Goal: Task Accomplishment & Management: Manage account settings

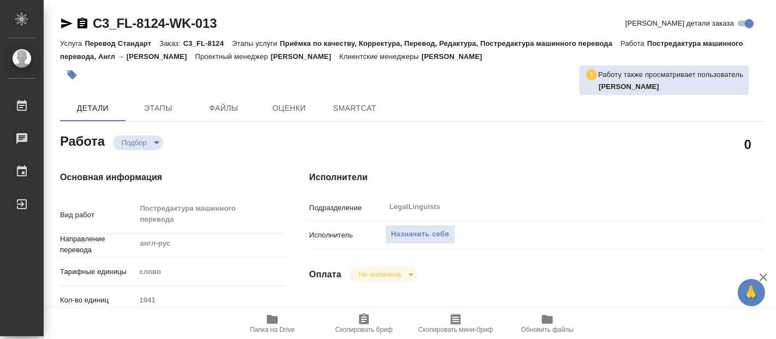
type textarea "x"
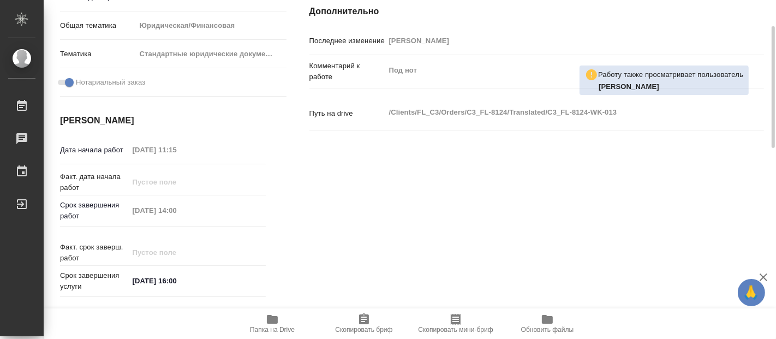
type textarea "x"
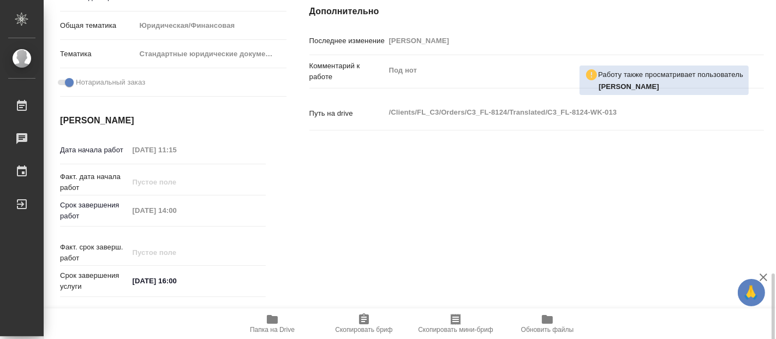
scroll to position [485, 0]
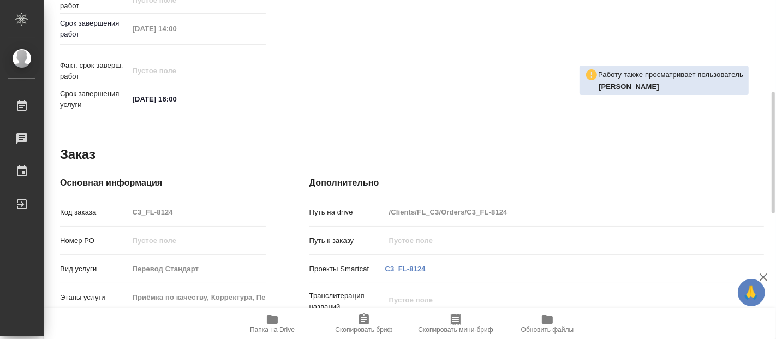
type textarea "x"
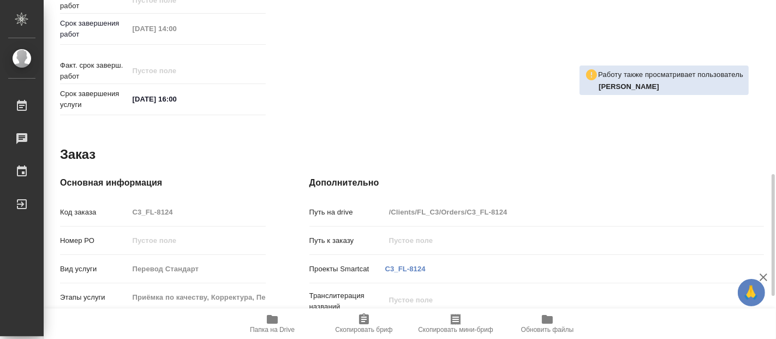
type textarea "x"
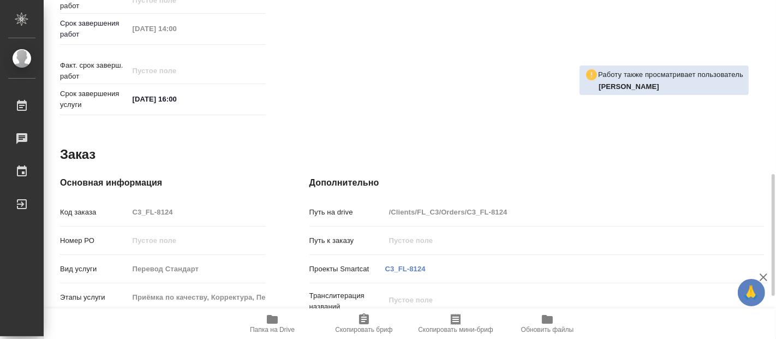
type textarea "x"
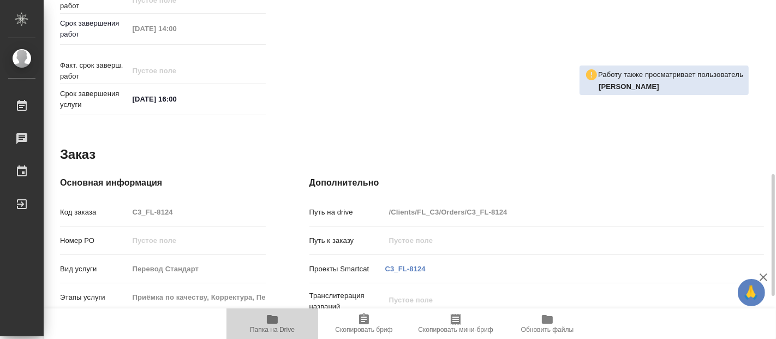
click at [279, 325] on span "Папка на Drive" at bounding box center [272, 323] width 79 height 21
type textarea "x"
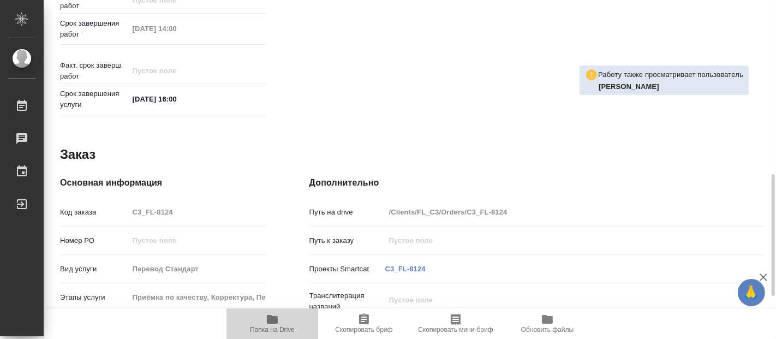
type textarea "x"
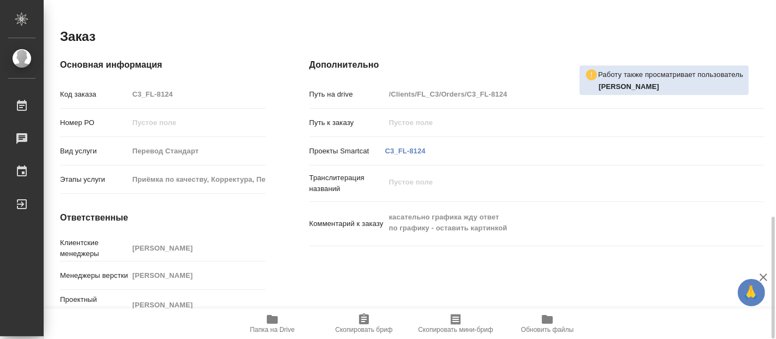
type textarea "x"
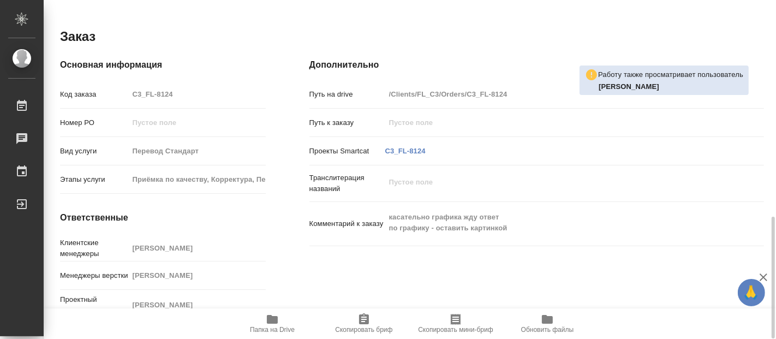
type textarea "x"
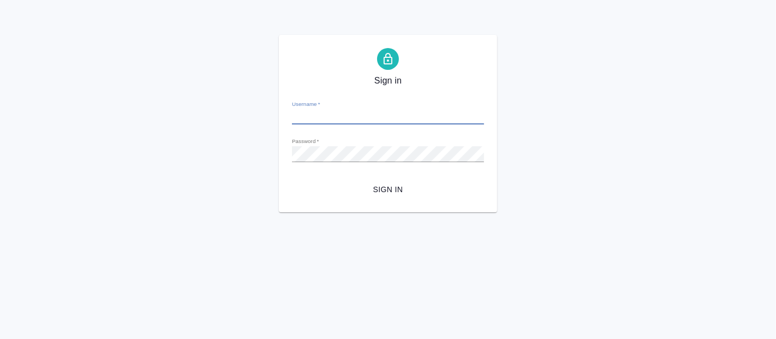
type input "e.fadeeva@awatera.com"
click at [387, 169] on form "Username   * e.fadeeva@awatera.com Password   * urlPath   * / Sign in" at bounding box center [388, 145] width 192 height 107
click at [384, 181] on button "Sign in" at bounding box center [388, 190] width 192 height 20
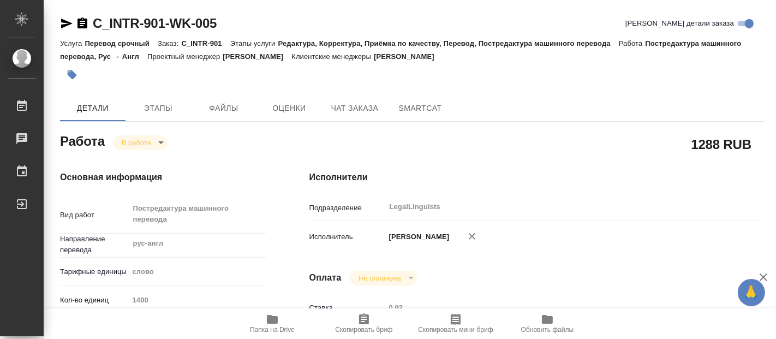
click at [156, 141] on body "🙏 .cls-1 fill:#fff; AWATERA Fadeeva Elena Работы 0 Чаты График Выйти C_INTR-901…" at bounding box center [388, 169] width 776 height 339
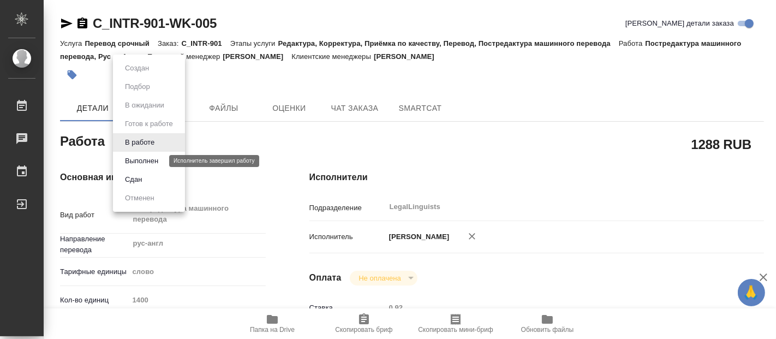
click at [152, 159] on button "Выполнен" at bounding box center [142, 161] width 40 height 12
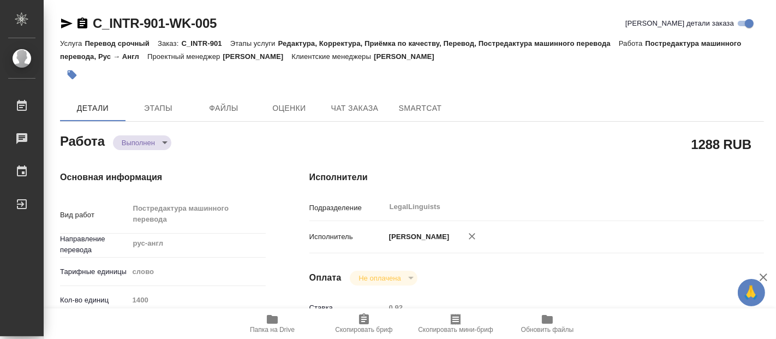
type textarea "x"
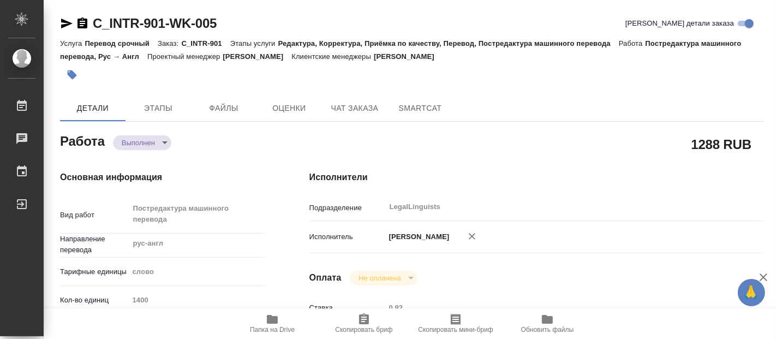
type textarea "x"
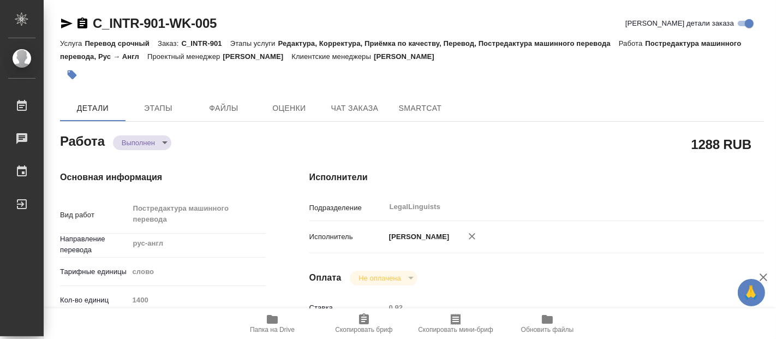
type textarea "x"
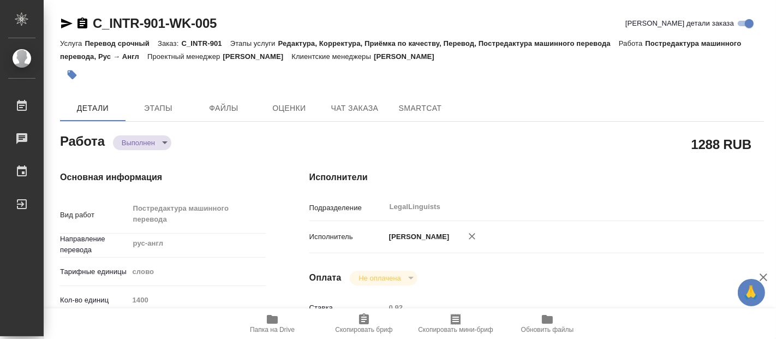
click at [274, 325] on icon "button" at bounding box center [272, 319] width 13 height 13
drag, startPoint x: 225, startPoint y: 17, endPoint x: 95, endPoint y: 22, distance: 129.4
click at [95, 22] on div "C_INTR-901-WK-005 Кратко детали заказа" at bounding box center [412, 23] width 704 height 17
copy link "C_INTR-901-WK-005"
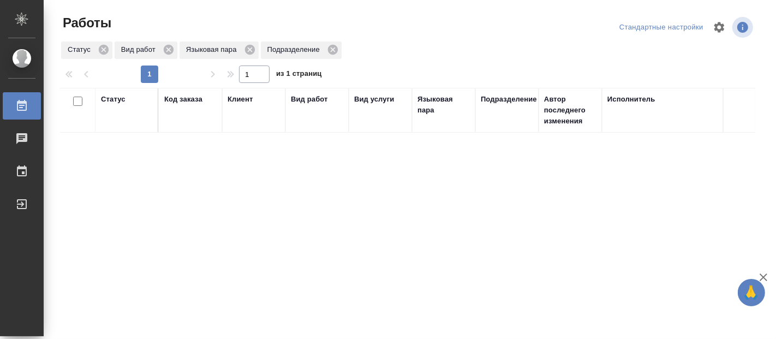
click at [421, 216] on div "Статус Код заказа Клиент Вид работ Вид услуги Языковая пара Подразделение Автор…" at bounding box center [407, 284] width 695 height 393
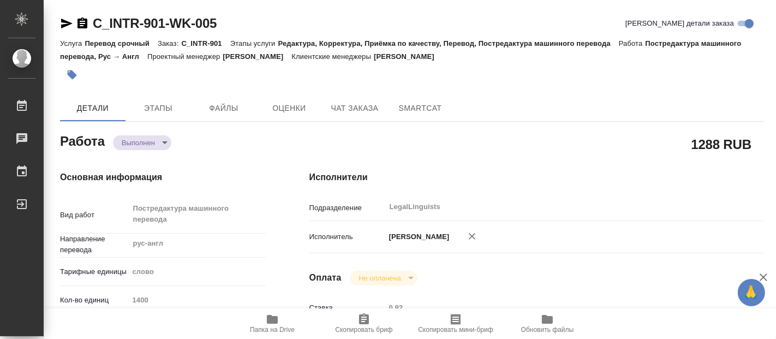
type textarea "x"
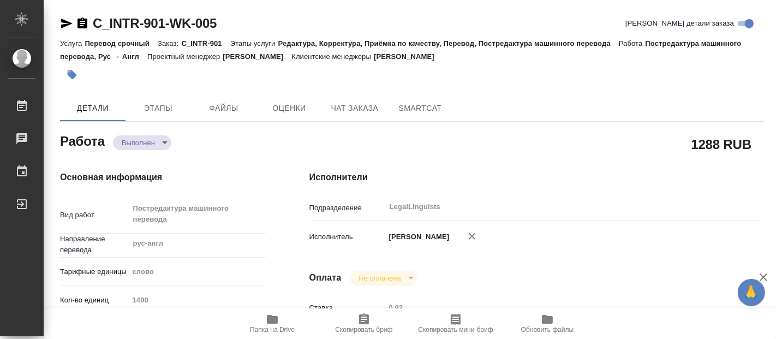
type textarea "x"
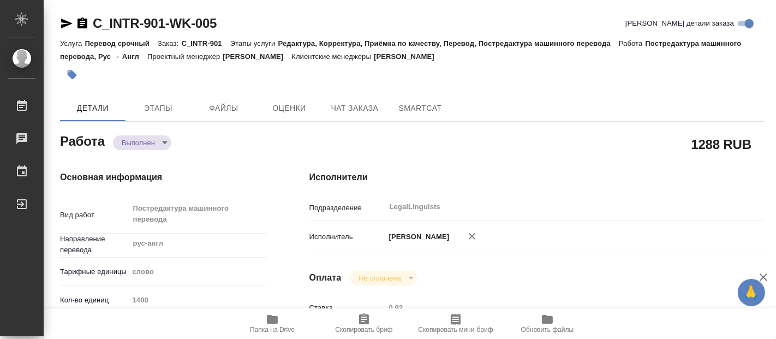
type textarea "x"
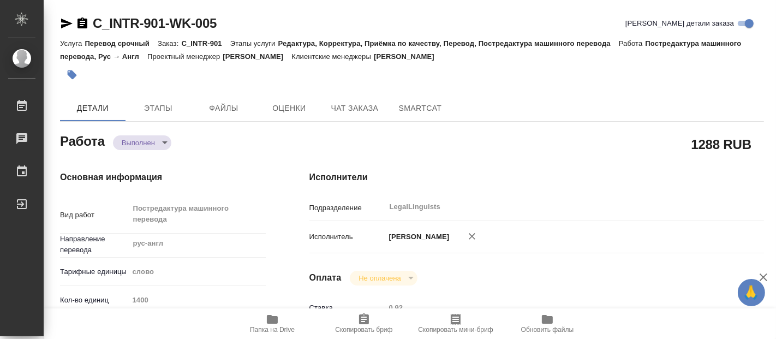
type textarea "x"
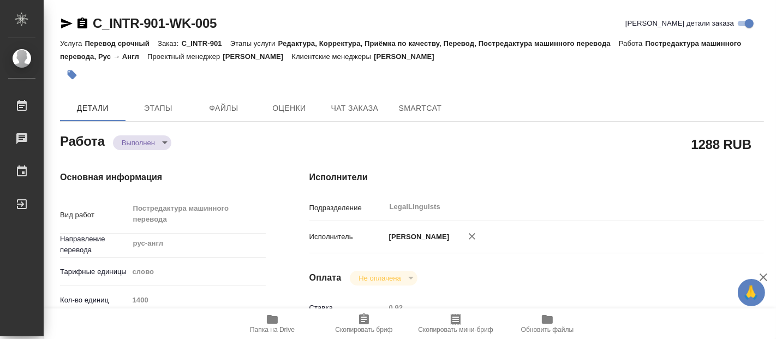
type textarea "x"
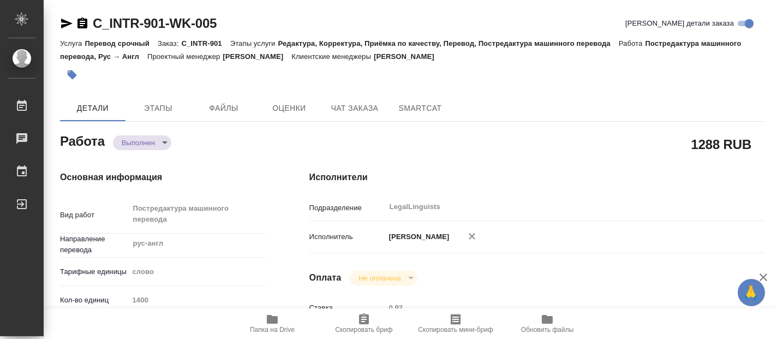
type textarea "x"
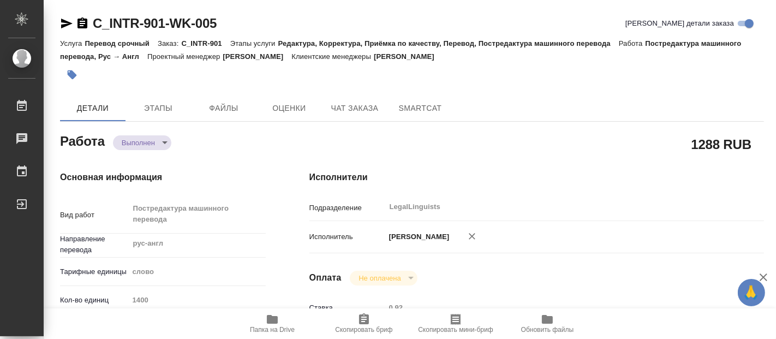
type textarea "x"
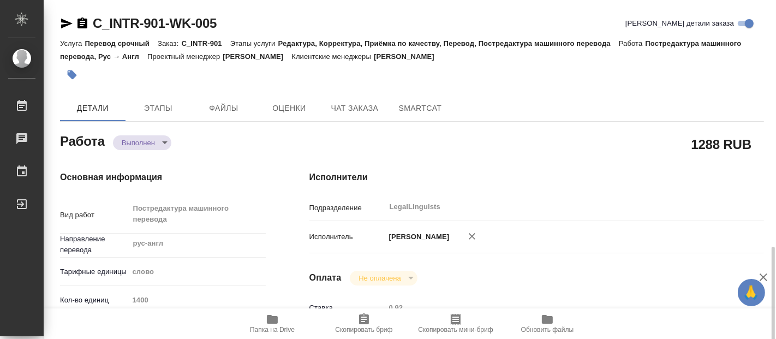
scroll to position [182, 0]
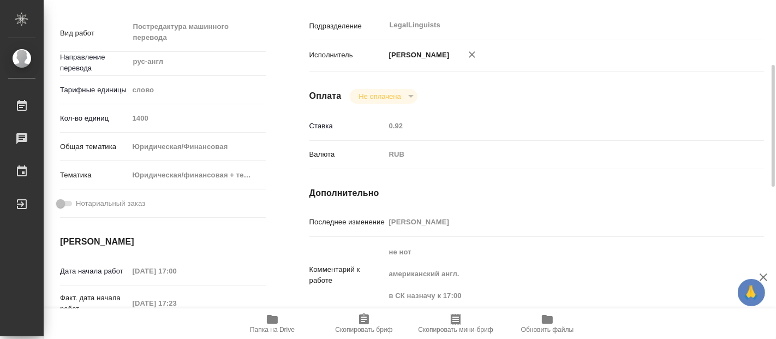
type textarea "x"
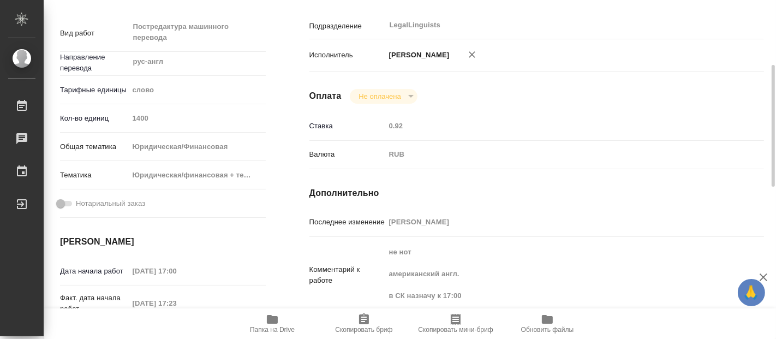
type textarea "x"
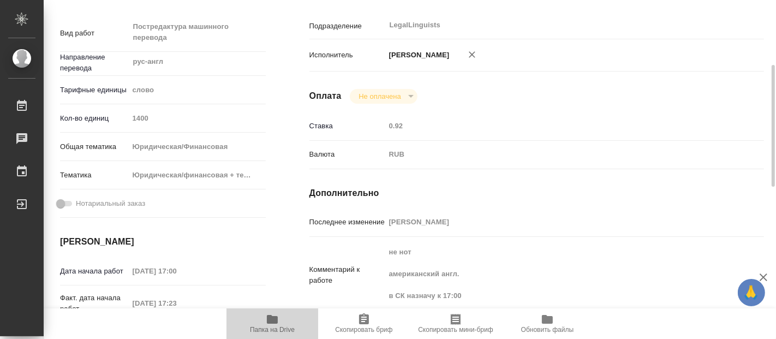
click at [270, 325] on icon "button" at bounding box center [272, 319] width 13 height 13
type textarea "x"
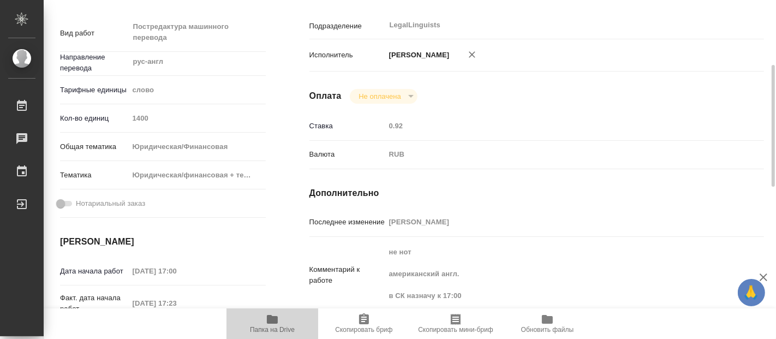
type textarea "x"
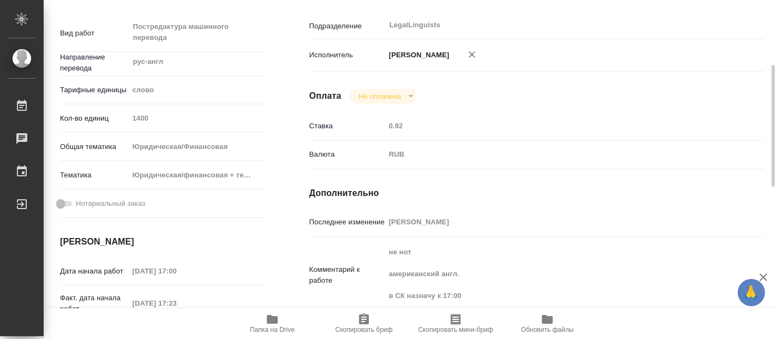
type textarea "x"
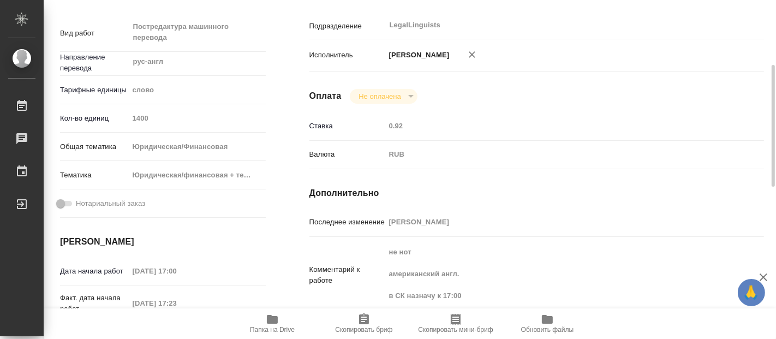
type textarea "x"
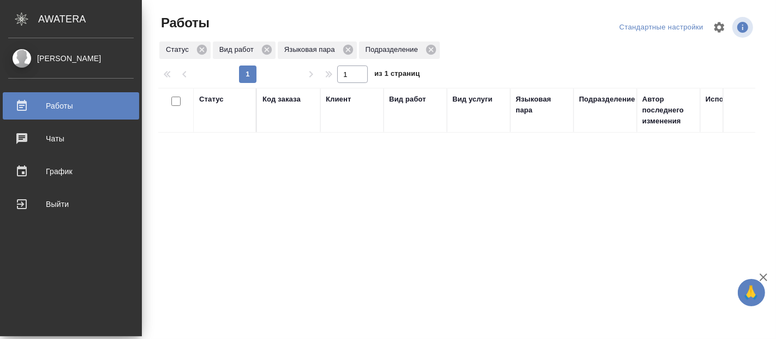
drag, startPoint x: 0, startPoint y: 210, endPoint x: 87, endPoint y: 219, distance: 87.2
click at [0, 211] on li "Выйти" at bounding box center [71, 203] width 142 height 27
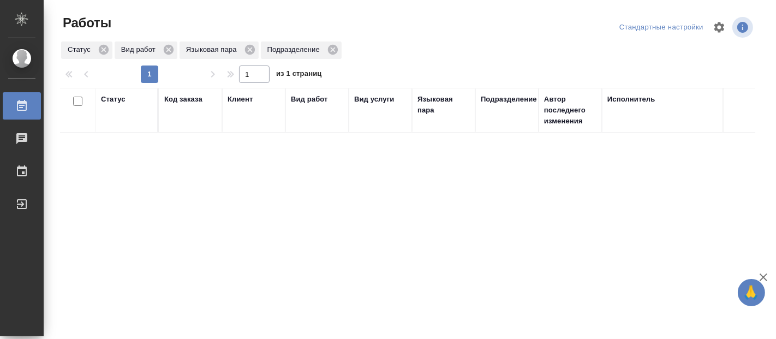
click at [271, 230] on div "Статус Код заказа Клиент Вид работ Вид услуги Языковая пара Подразделение Автор…" at bounding box center [407, 284] width 695 height 393
click at [460, 289] on div "Статус Код заказа Клиент Вид работ Вид услуги Языковая пара Подразделение Автор…" at bounding box center [407, 284] width 695 height 393
click at [423, 228] on div "Статус Код заказа Клиент Вид работ Вид услуги Языковая пара Подразделение Автор…" at bounding box center [407, 284] width 695 height 393
